Goal: Transaction & Acquisition: Book appointment/travel/reservation

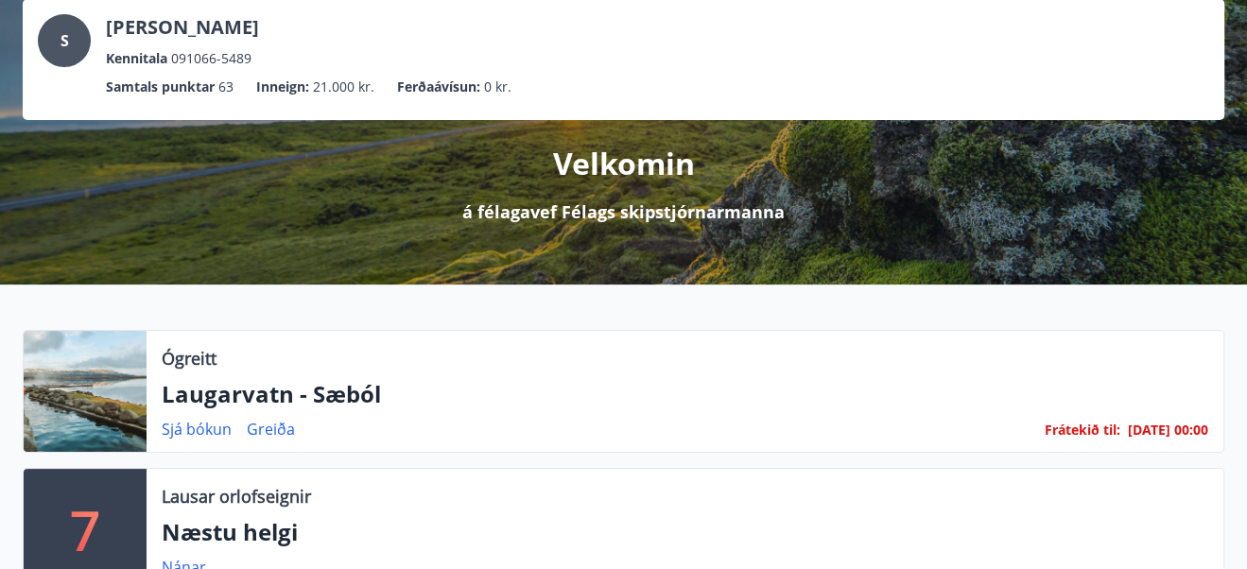
scroll to position [188, 0]
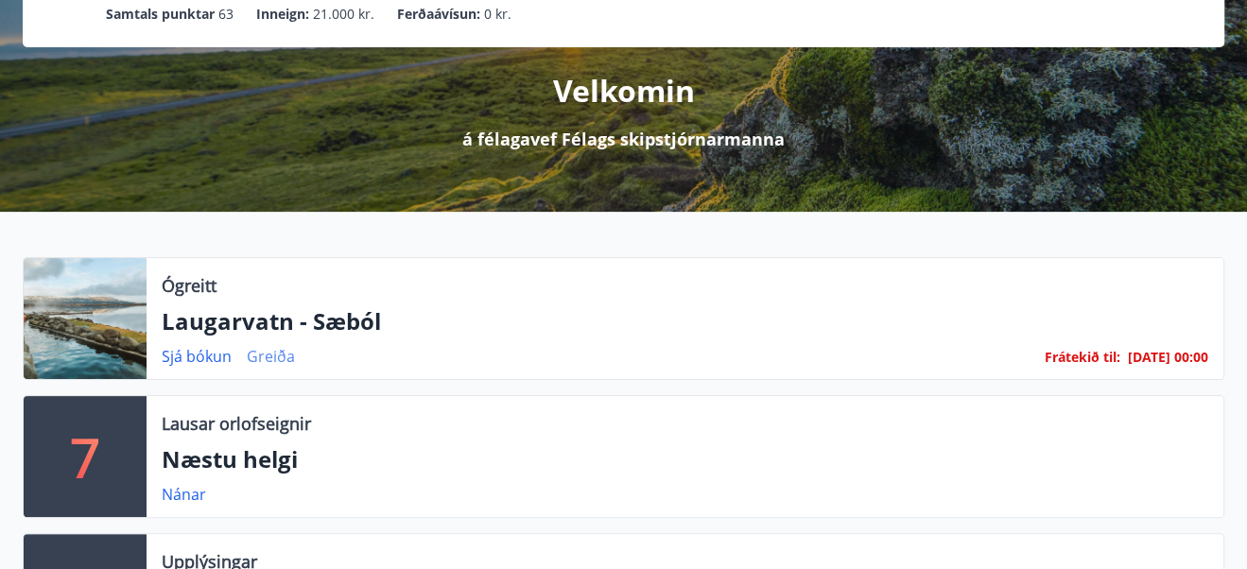
click at [262, 347] on link "Greiða" at bounding box center [271, 356] width 48 height 21
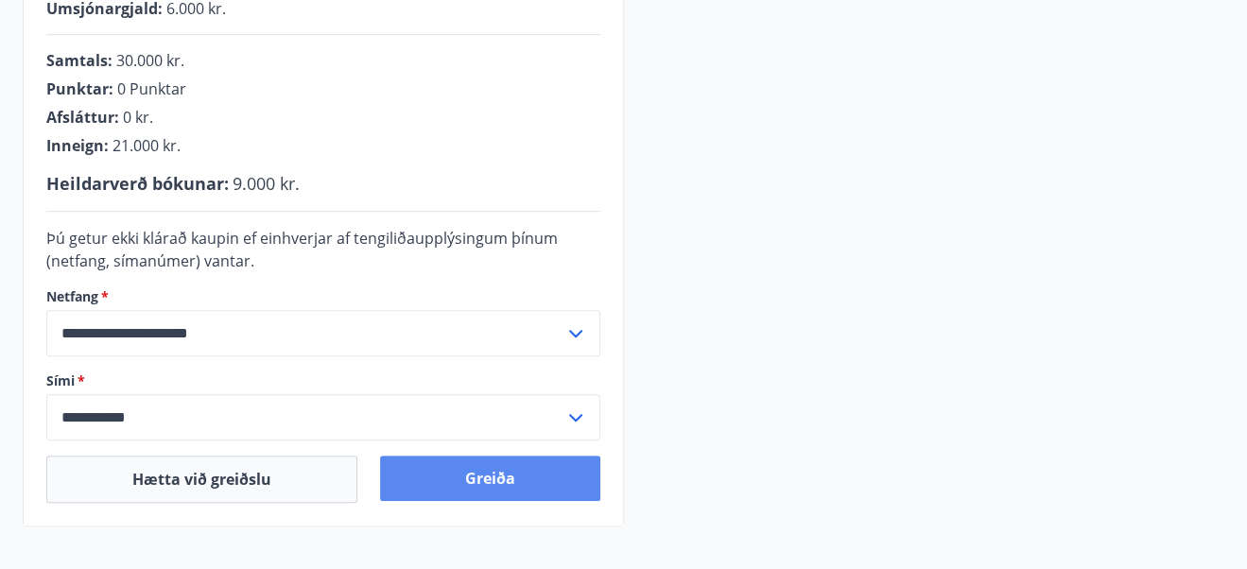
scroll to position [616, 0]
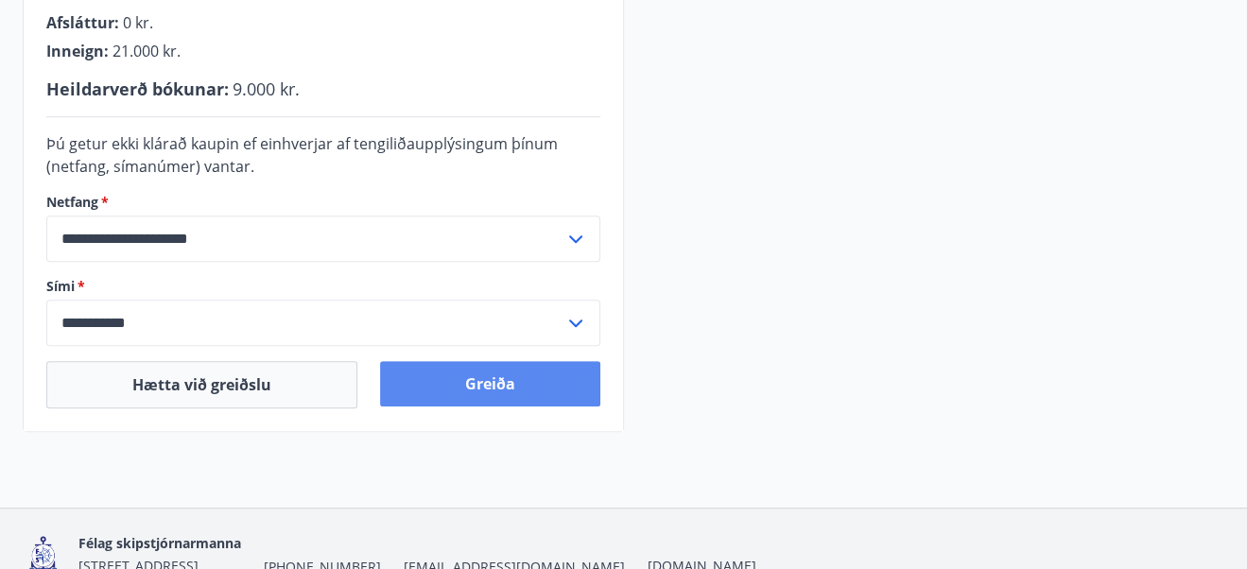
click at [473, 384] on button "Greiða" at bounding box center [490, 383] width 220 height 45
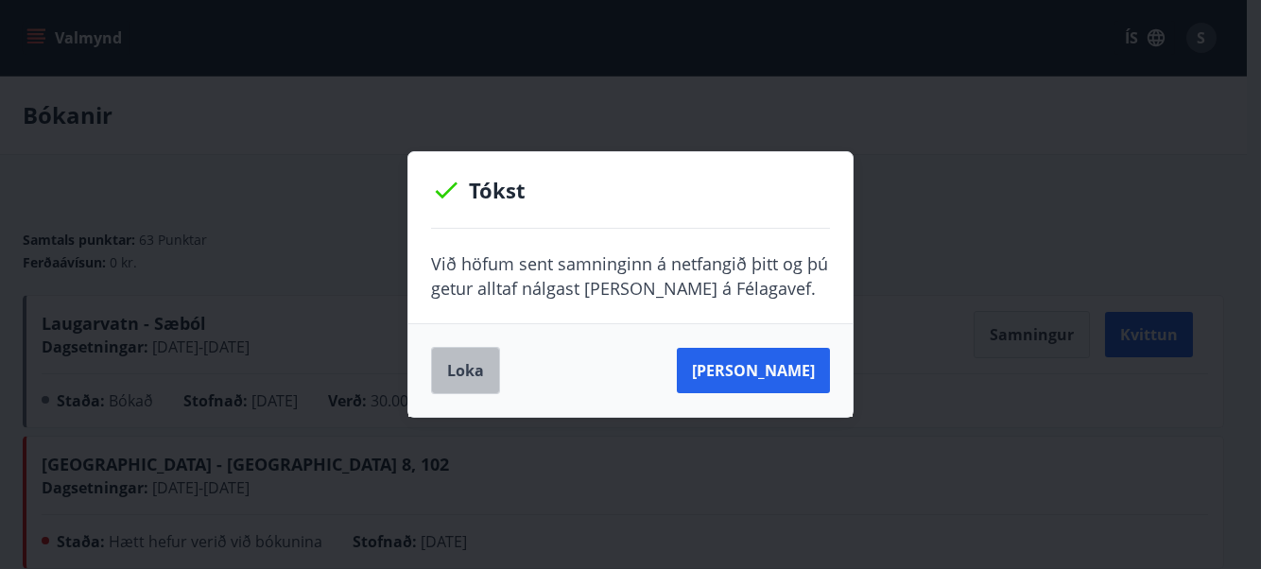
click at [477, 372] on button "Loka" at bounding box center [465, 370] width 69 height 47
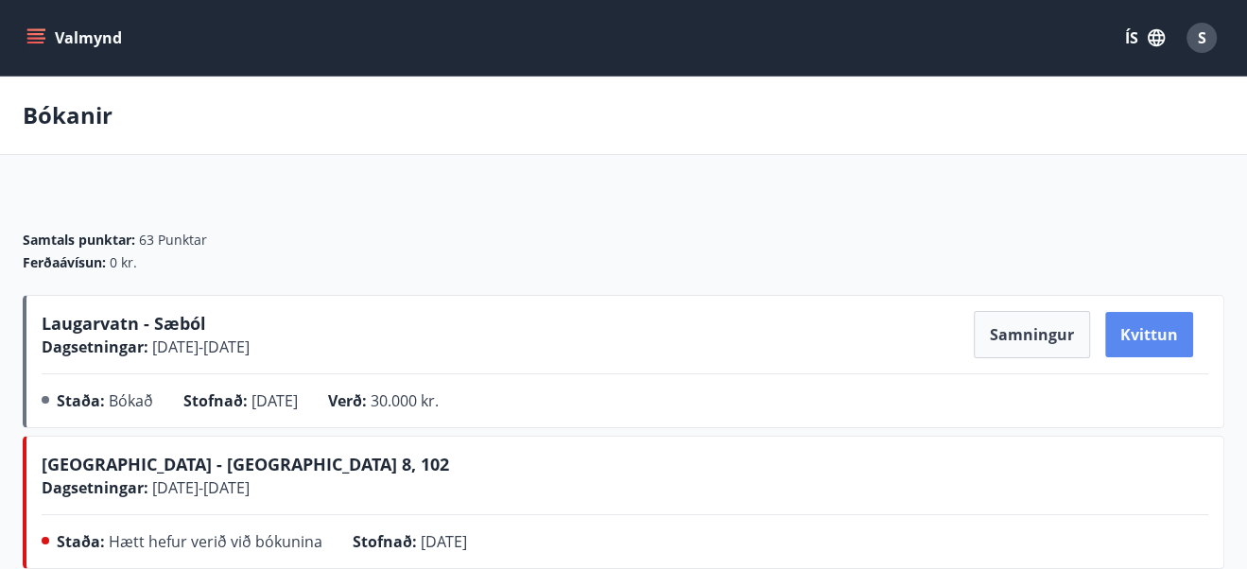
click at [1147, 336] on button "Kvittun" at bounding box center [1149, 334] width 88 height 45
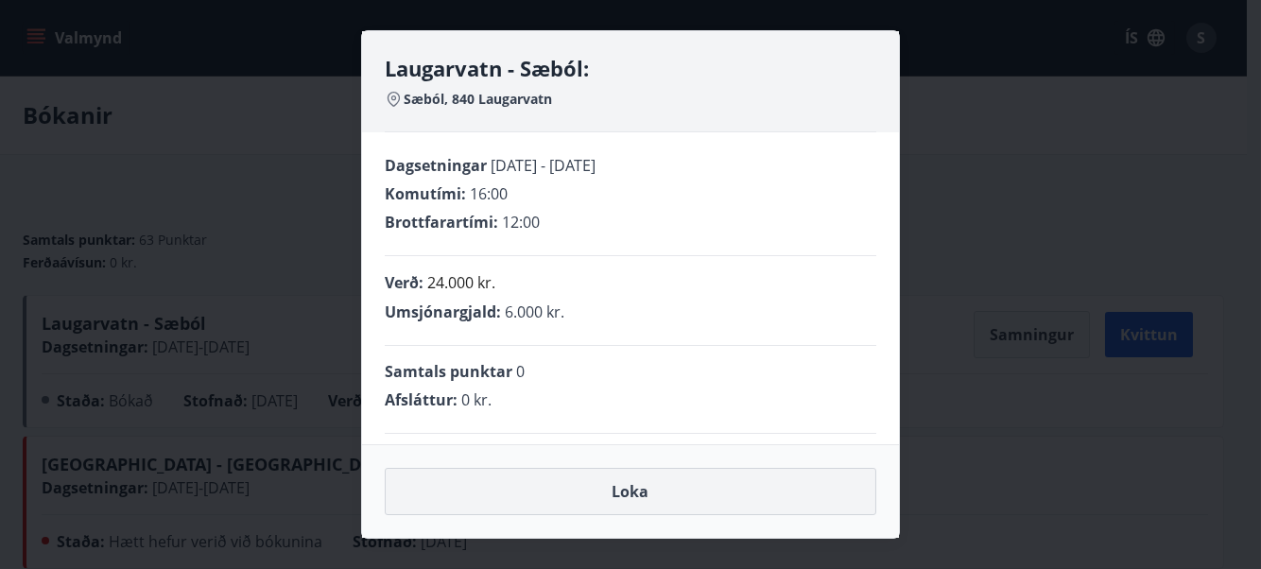
click at [622, 500] on button "Loka" at bounding box center [630, 491] width 491 height 47
